Goal: Task Accomplishment & Management: Manage account settings

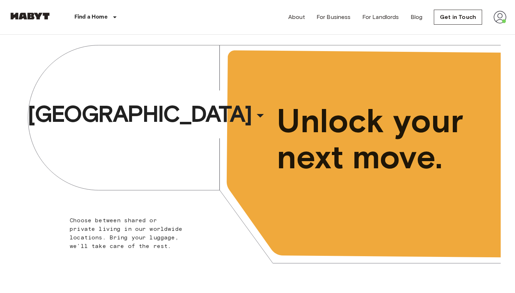
click at [506, 16] on img at bounding box center [500, 17] width 13 height 13
click at [467, 30] on li "Profile" at bounding box center [474, 30] width 72 height 13
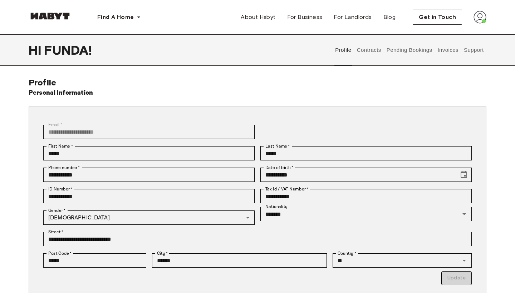
click at [373, 51] on button "Contracts" at bounding box center [369, 49] width 26 height 31
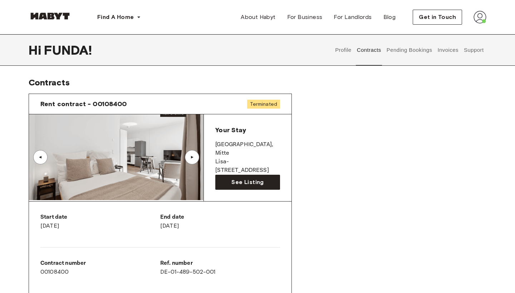
click at [453, 51] on button "Invoices" at bounding box center [448, 49] width 23 height 31
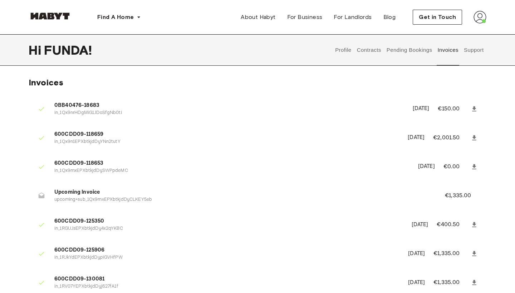
click at [372, 54] on button "Contracts" at bounding box center [369, 49] width 26 height 31
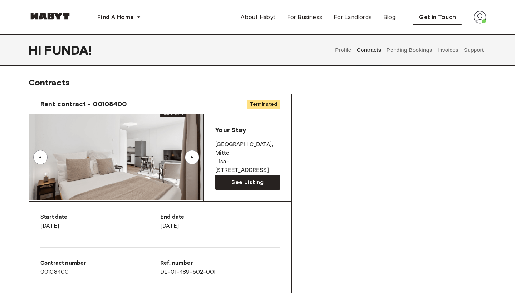
click at [456, 50] on button "Invoices" at bounding box center [448, 49] width 23 height 31
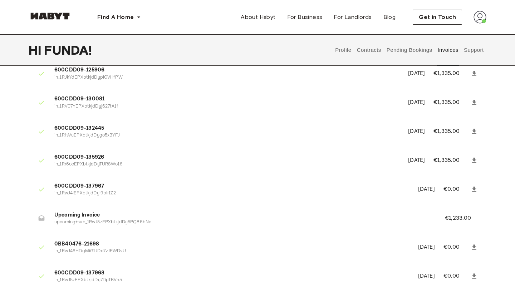
scroll to position [188, 0]
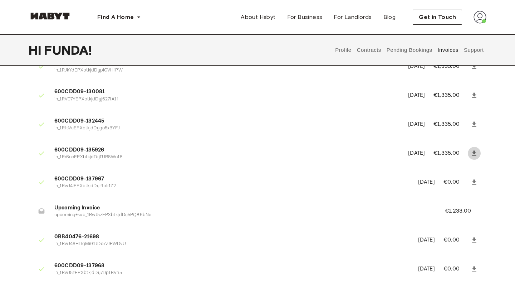
click at [475, 151] on icon at bounding box center [474, 153] width 4 height 5
